Goal: Information Seeking & Learning: Learn about a topic

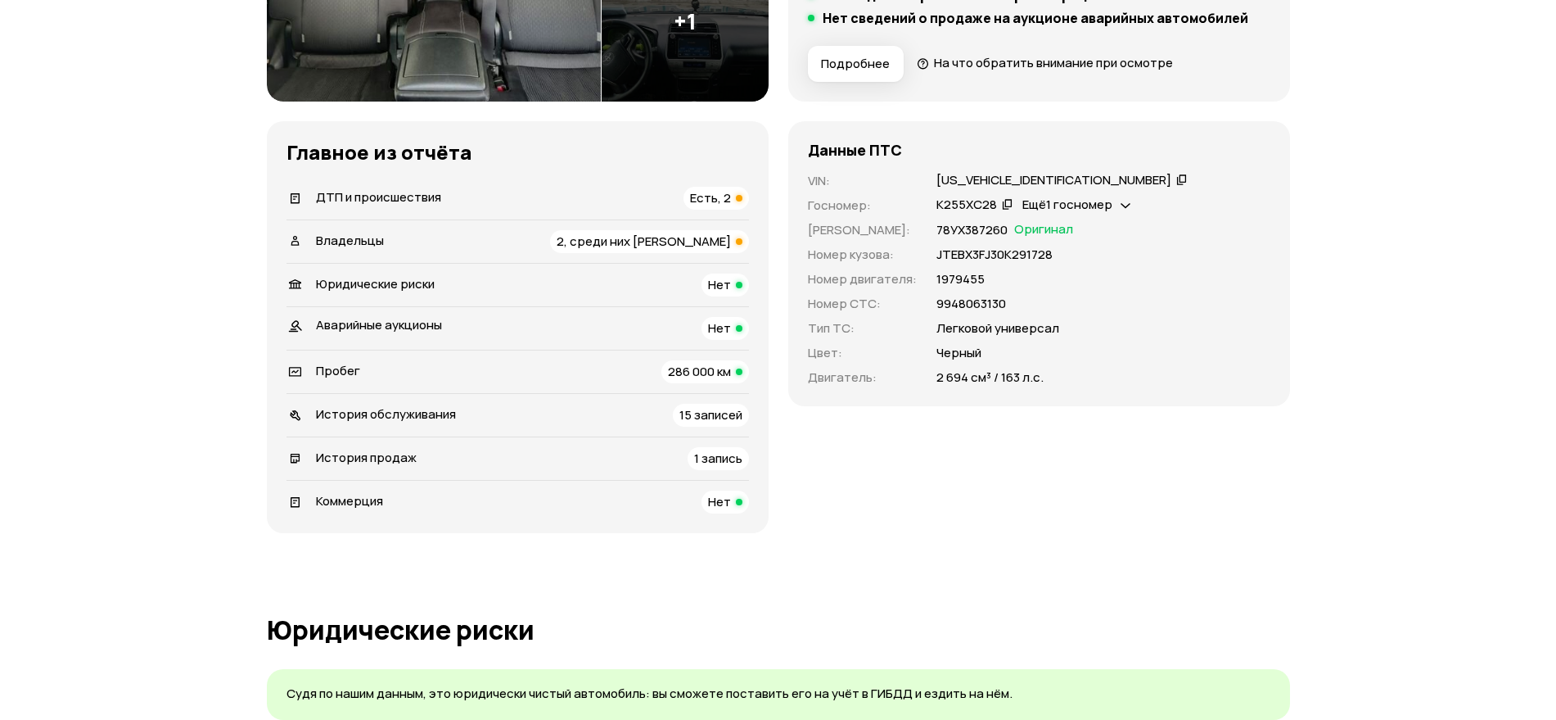
scroll to position [445, 0]
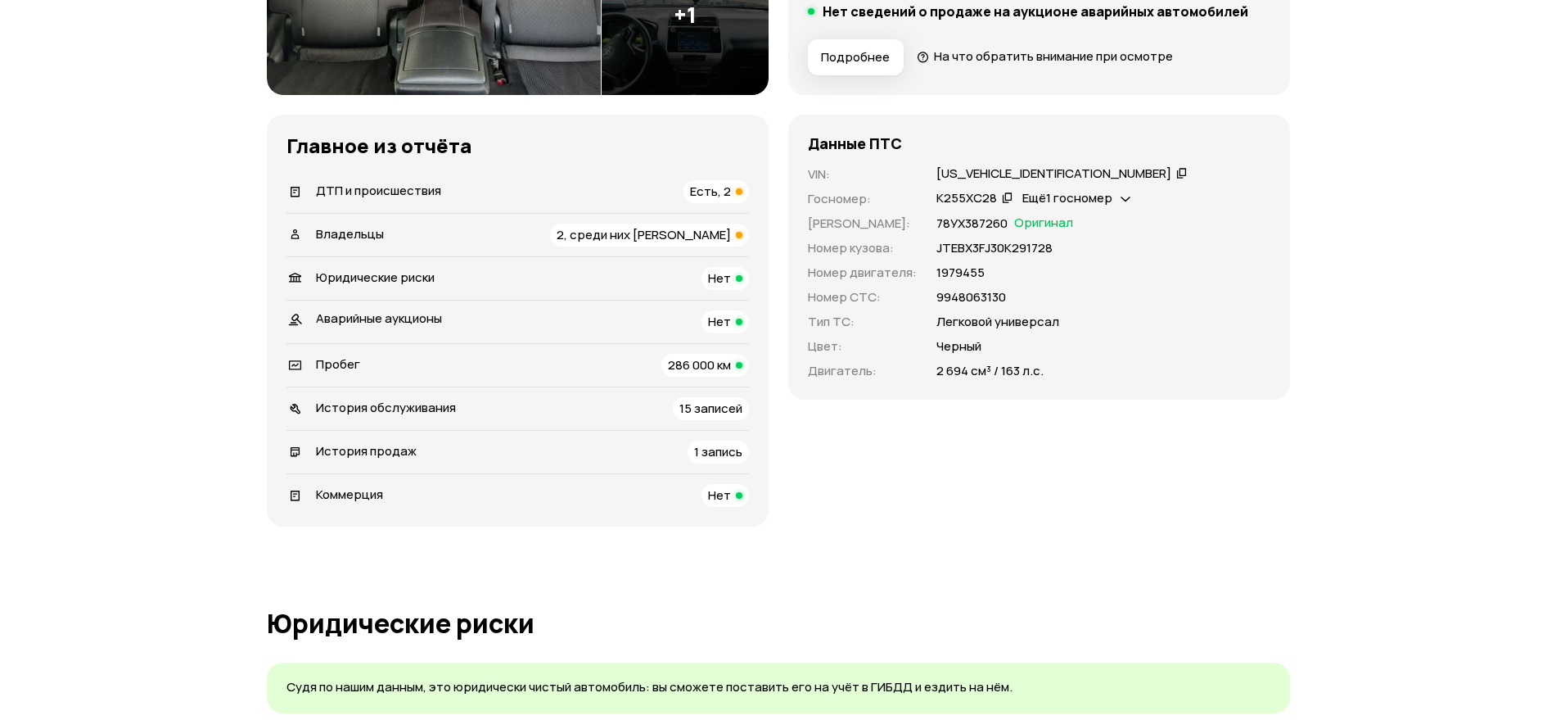
click at [346, 228] on span "Владельцы" at bounding box center [350, 233] width 68 height 17
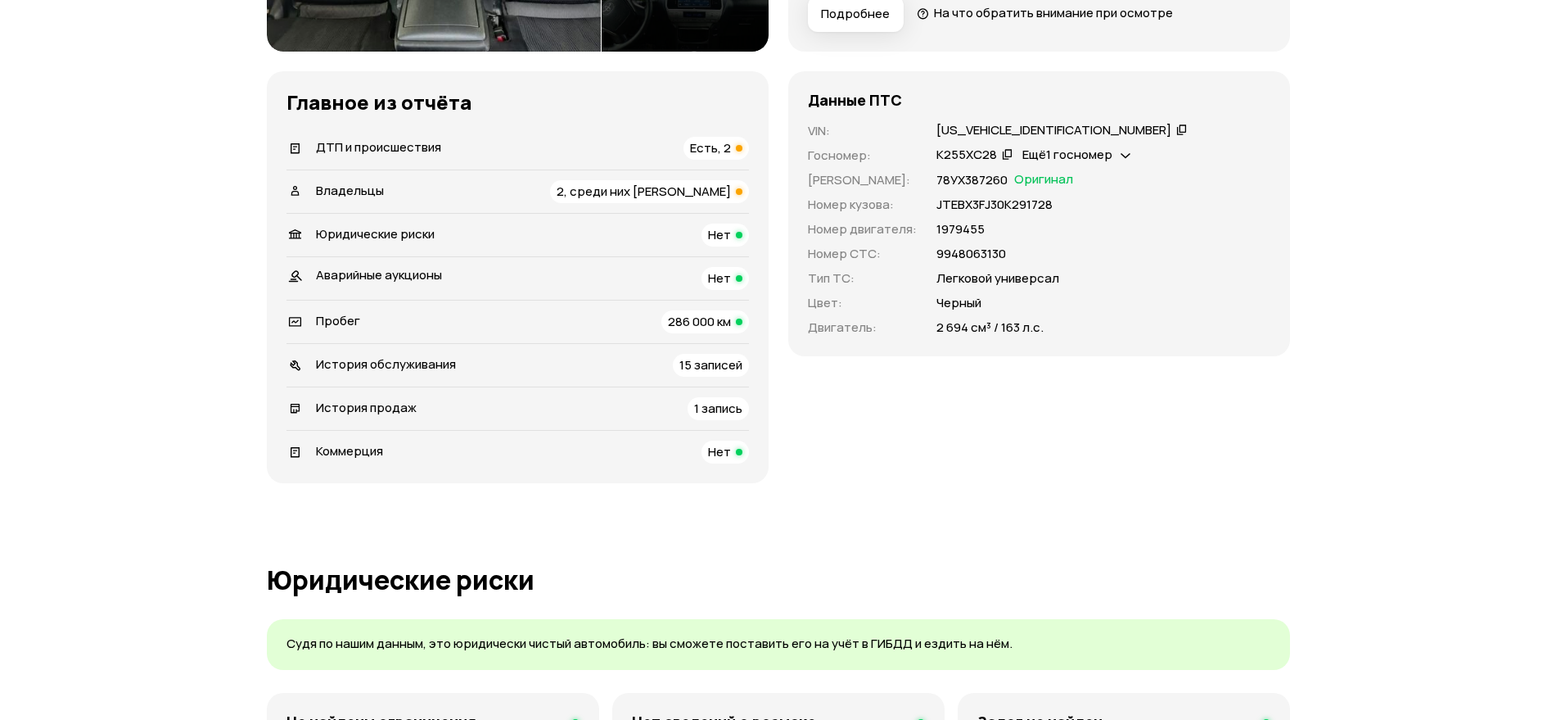
scroll to position [487, 0]
click at [345, 409] on span "История продаж" at bounding box center [366, 408] width 101 height 17
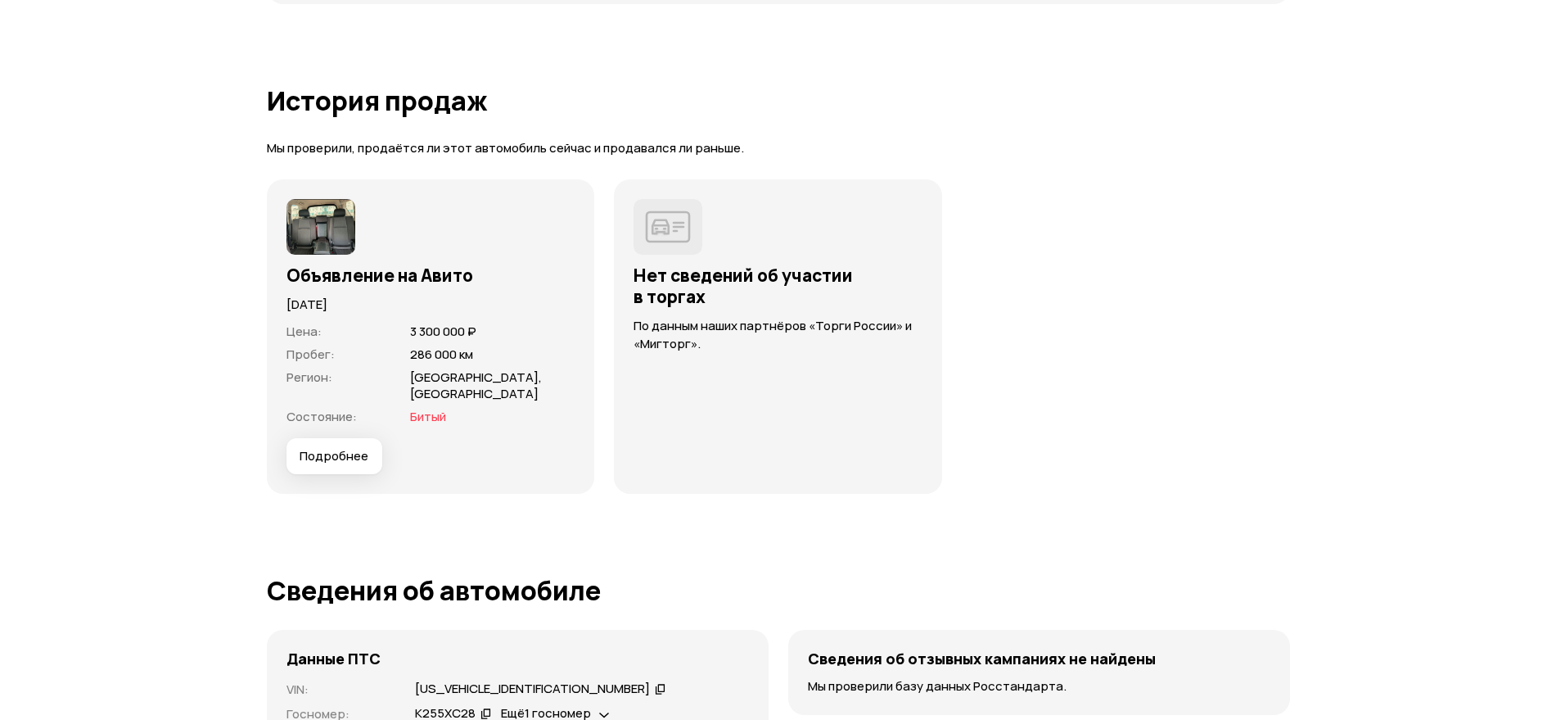
scroll to position [4673, 0]
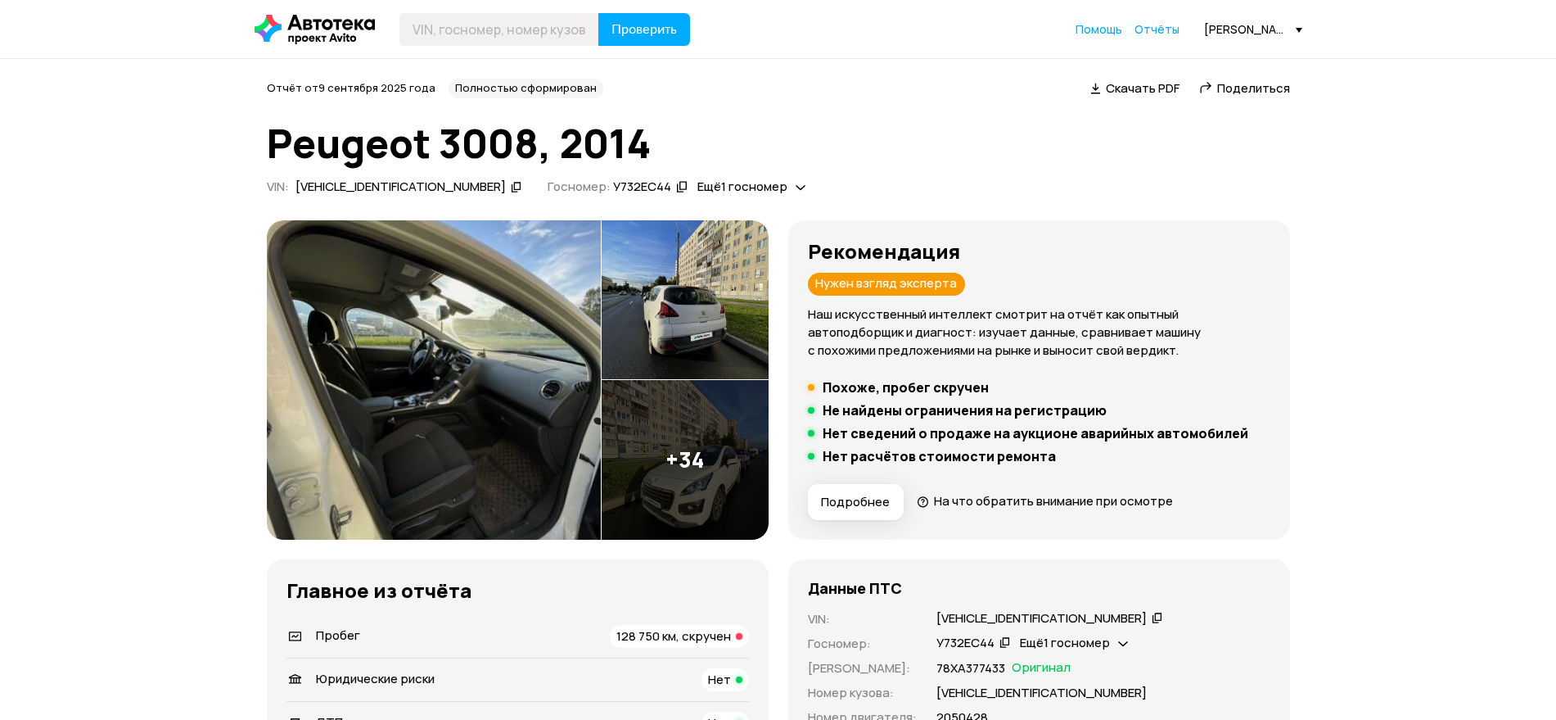
click at [400, 628] on div "Пробег 128 750 км, скручен" at bounding box center [518, 636] width 463 height 23
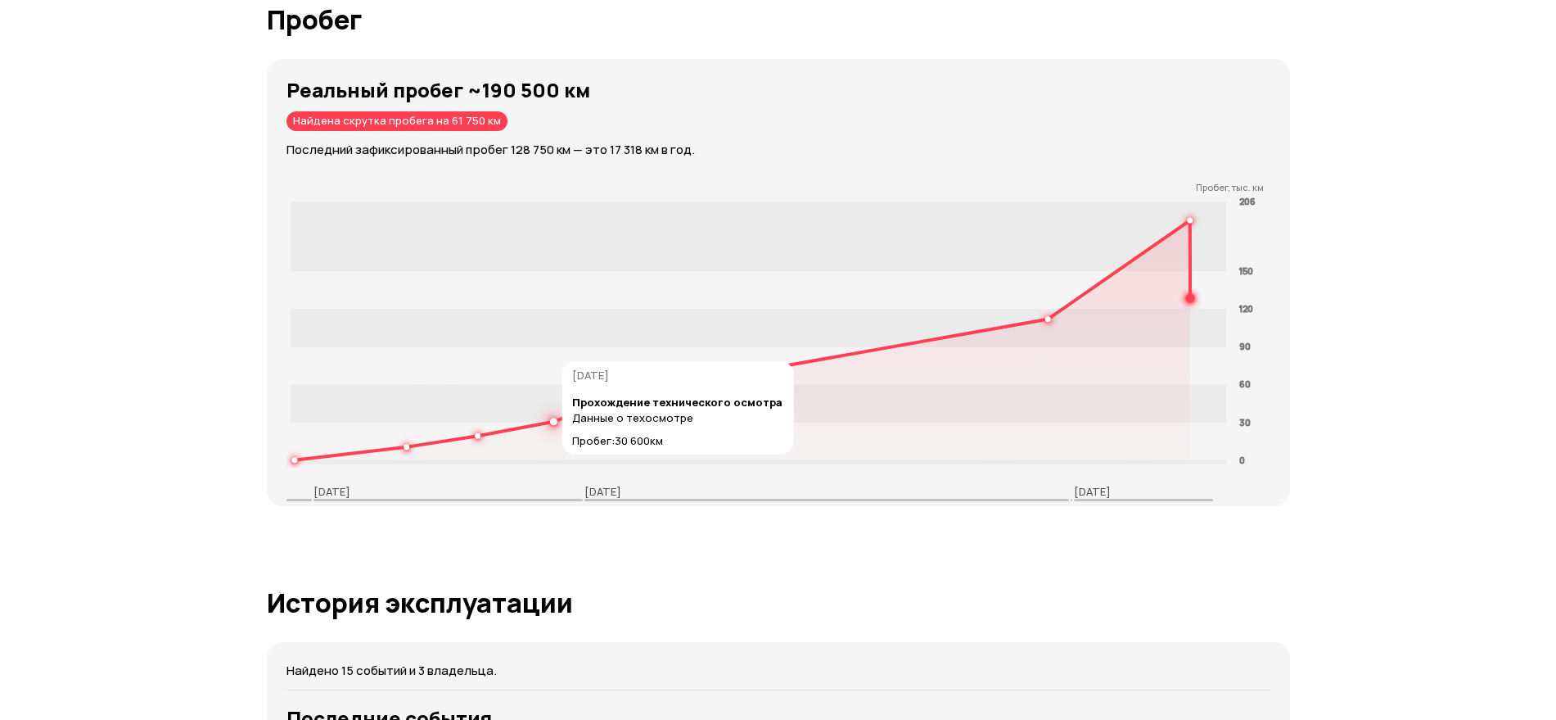
scroll to position [2370, 0]
